Goal: Information Seeking & Learning: Find specific page/section

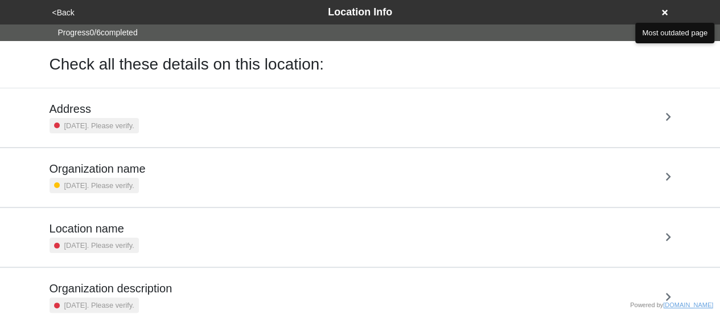
click at [666, 7] on div "<Back Location Info" at bounding box center [360, 12] width 623 height 15
click at [664, 10] on icon at bounding box center [665, 13] width 6 height 8
